Goal: Book appointment/travel/reservation

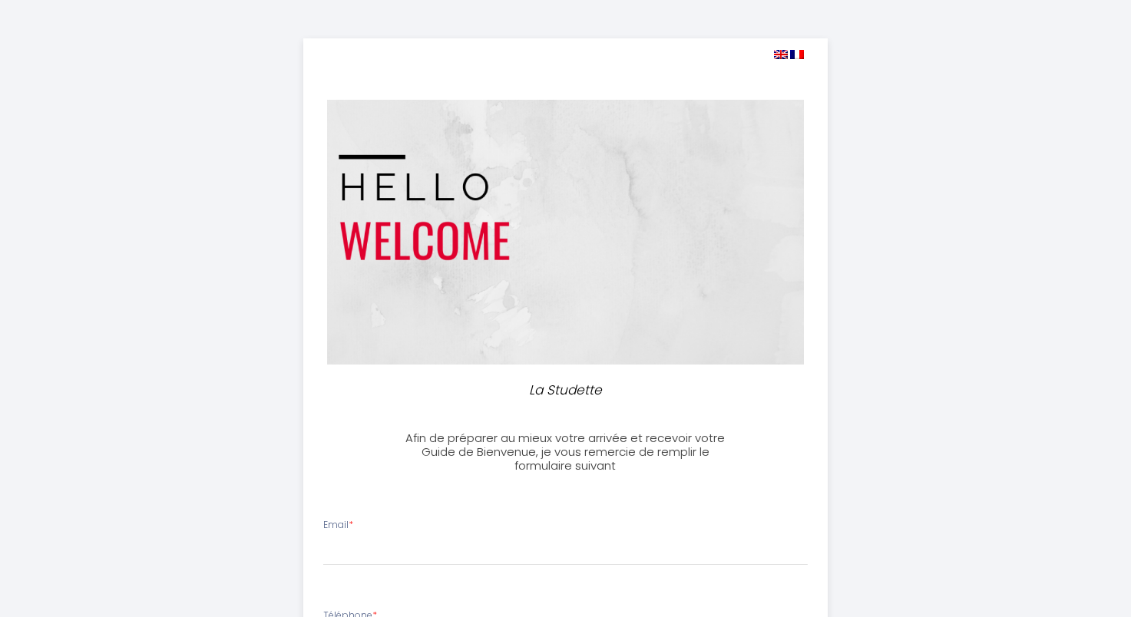
select select
click at [599, 541] on input "Email *" at bounding box center [565, 552] width 484 height 28
type input "brodeur.am@gmail.com"
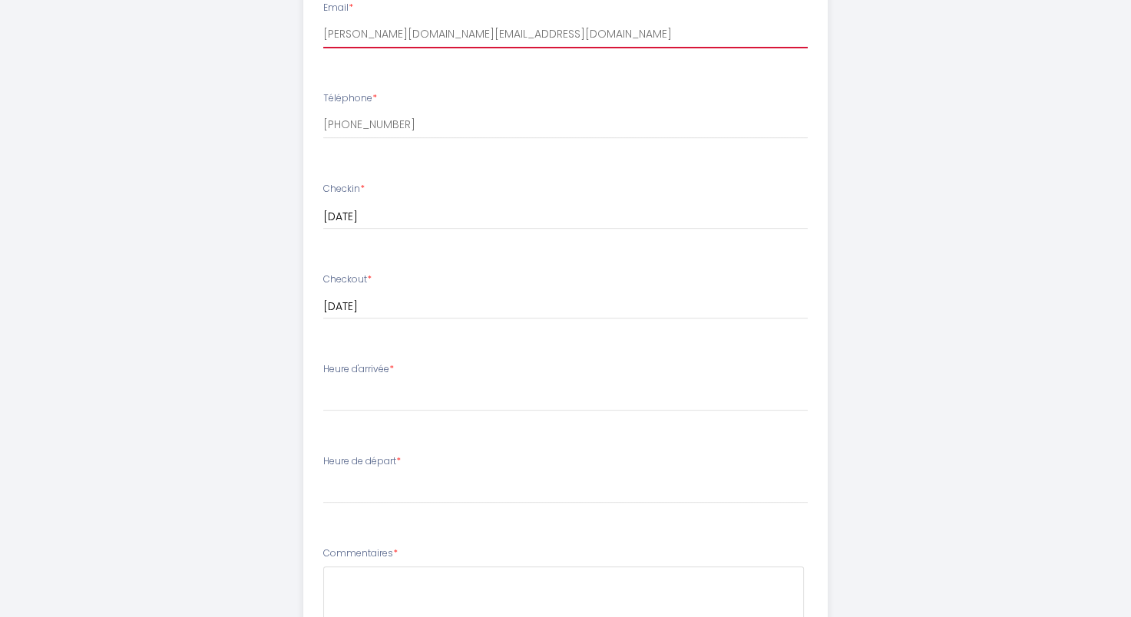
scroll to position [519, 0]
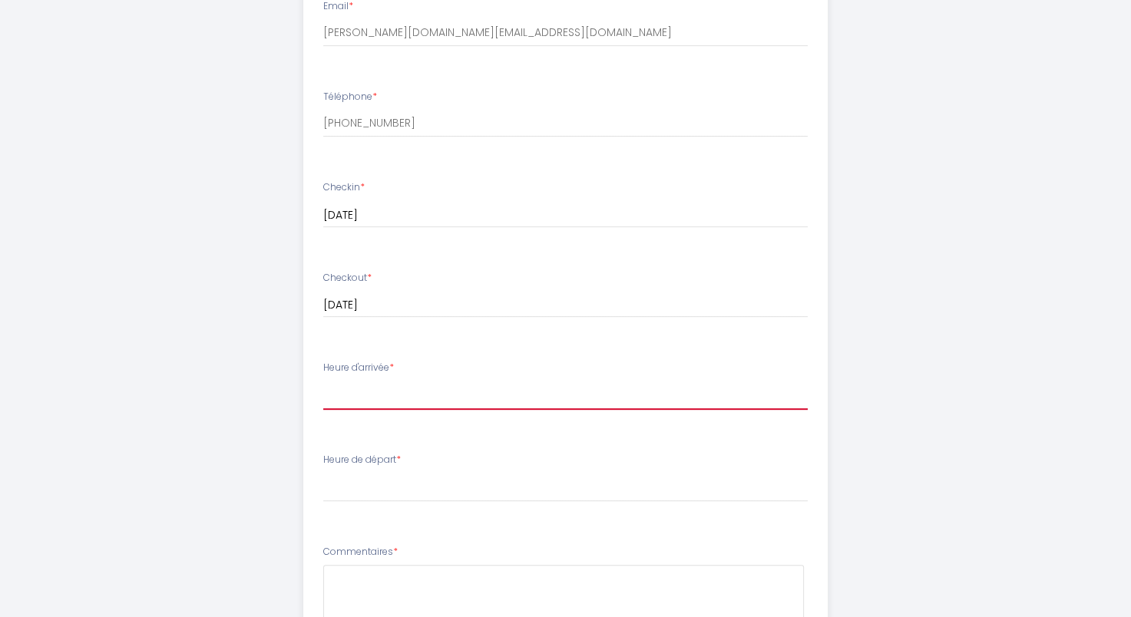
click at [358, 395] on select "17:00 17:30 18:00 18:30 19:00 19:30 20:00 20:30 21:00 21:30 22:00 22:30 23:00 2…" at bounding box center [565, 395] width 484 height 29
click at [399, 68] on li "Email * brodeur.am@gmail.com" at bounding box center [565, 30] width 523 height 81
click at [335, 398] on select "17:00 17:30 18:00 18:30 19:00 19:30 20:00 20:30 21:00 21:30 22:00 22:30 23:00 2…" at bounding box center [565, 395] width 484 height 29
select select "17:00"
click at [323, 381] on select "17:00 17:30 18:00 18:30 19:00 19:30 20:00 20:30 21:00 21:30 22:00 22:30 23:00 2…" at bounding box center [565, 395] width 484 height 29
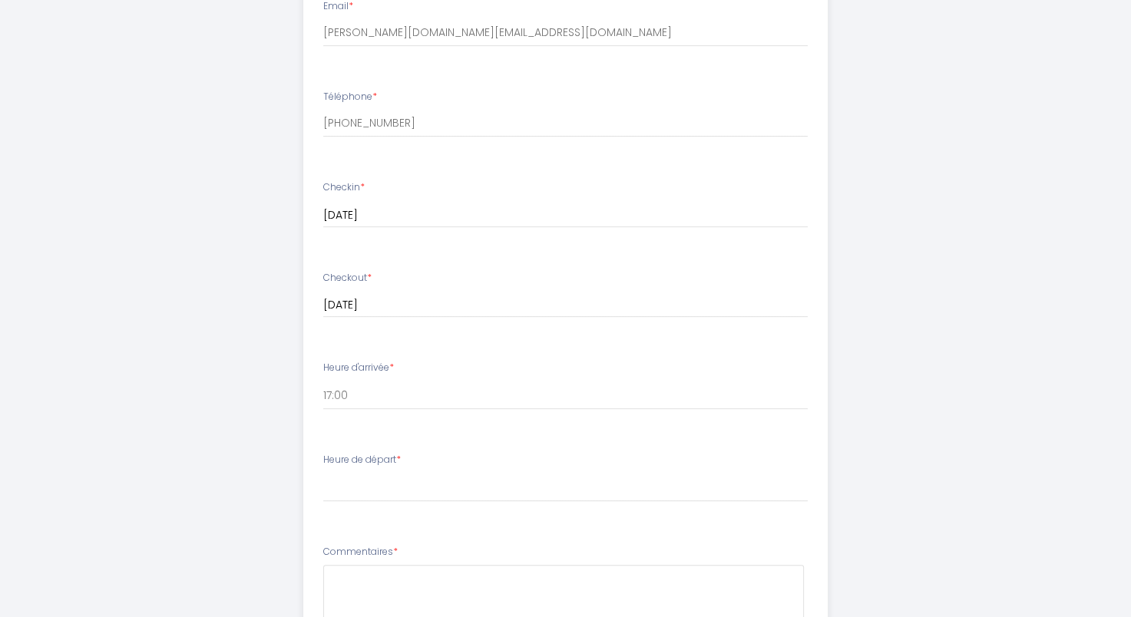
click at [449, 305] on input "[DATE]" at bounding box center [565, 306] width 484 height 20
click at [362, 487] on select "00:00 00:30 01:00 01:30 02:00 02:30 03:00 03:30 04:00 04:30 05:00 05:30 06:00 0…" at bounding box center [565, 487] width 484 height 29
select select "08:00"
click at [323, 473] on select "00:00 00:30 01:00 01:30 02:00 02:30 03:00 03:30 04:00 04:30 05:00 05:30 06:00 0…" at bounding box center [565, 487] width 484 height 29
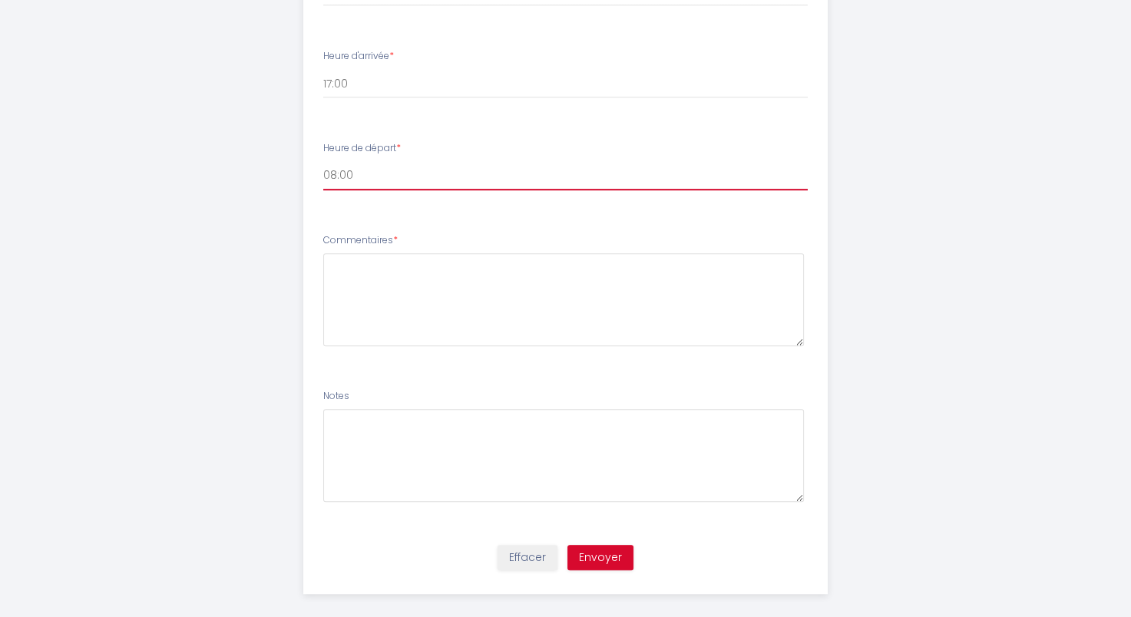
scroll to position [844, 0]
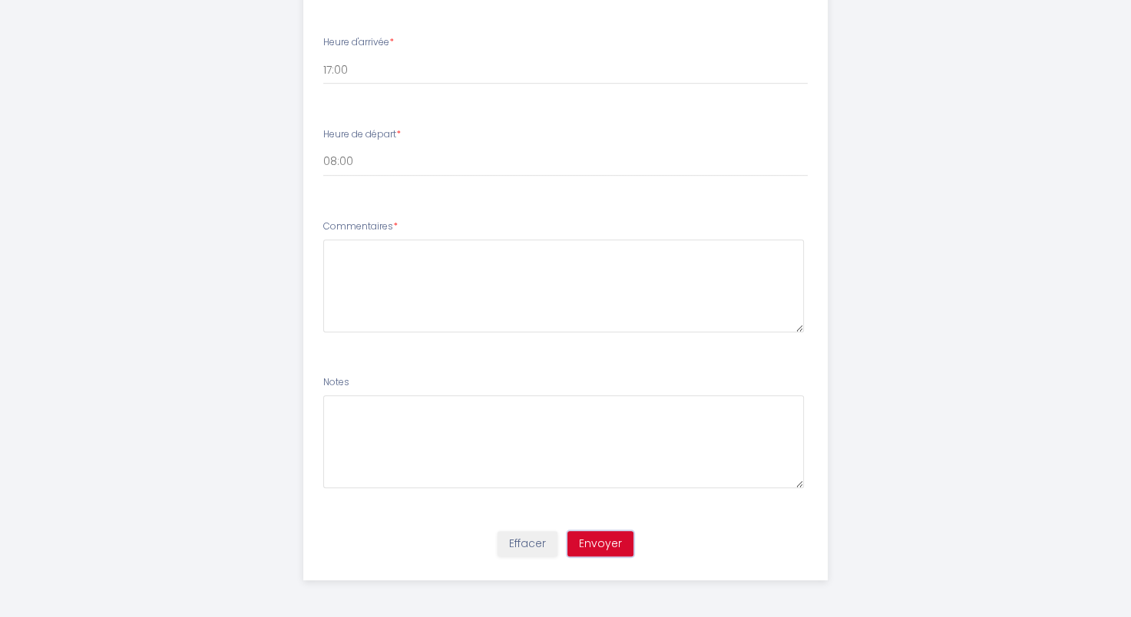
click at [608, 537] on button "Envoyer" at bounding box center [600, 544] width 66 height 26
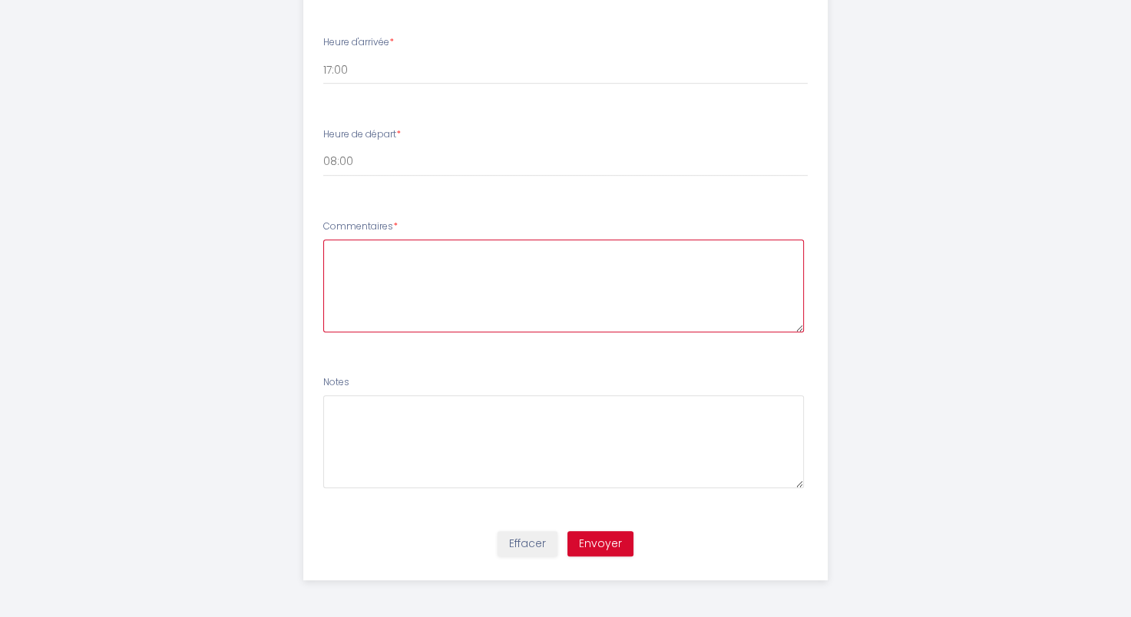
click at [423, 264] on textarea at bounding box center [563, 285] width 481 height 93
type textarea "n"
type textarea "NA"
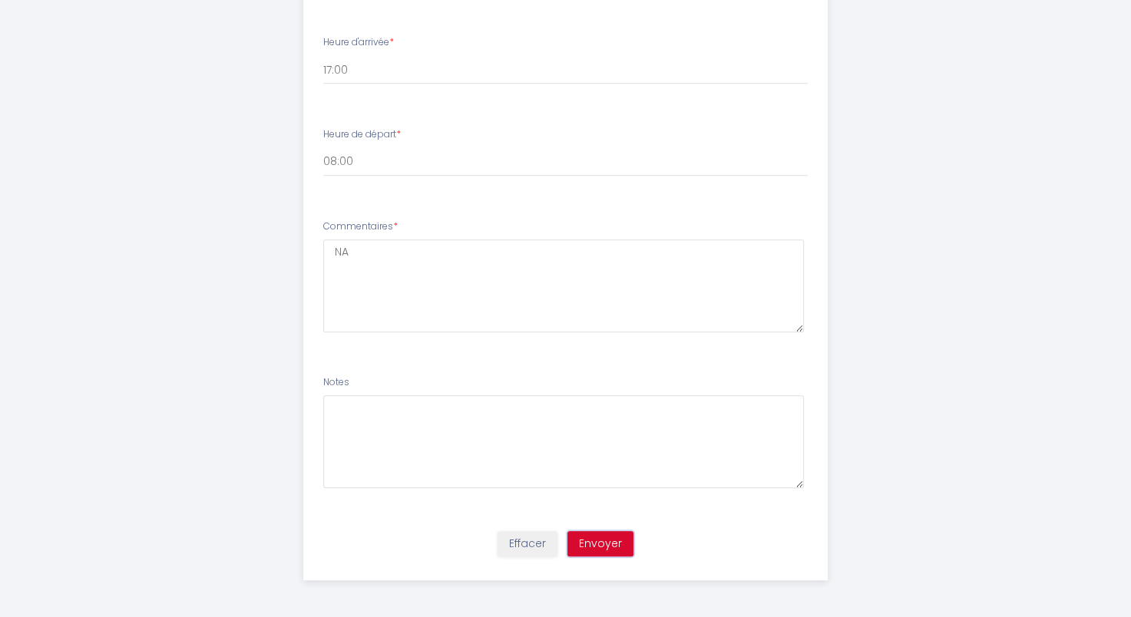
click at [594, 537] on button "Envoyer" at bounding box center [600, 544] width 66 height 26
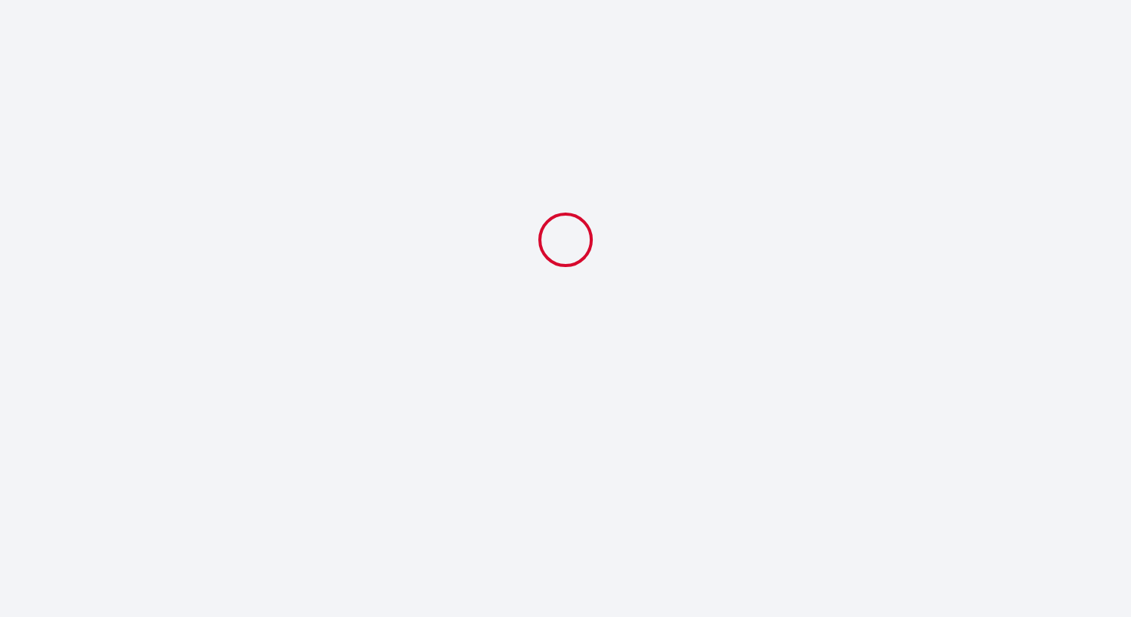
select select "08:00"
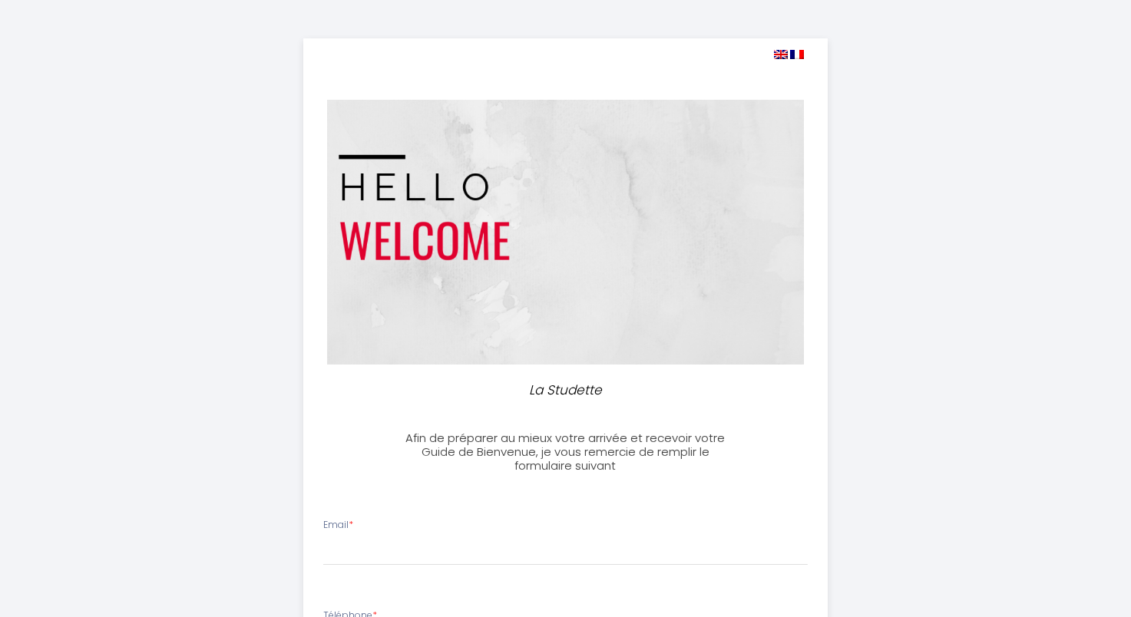
select select
